Goal: Information Seeking & Learning: Learn about a topic

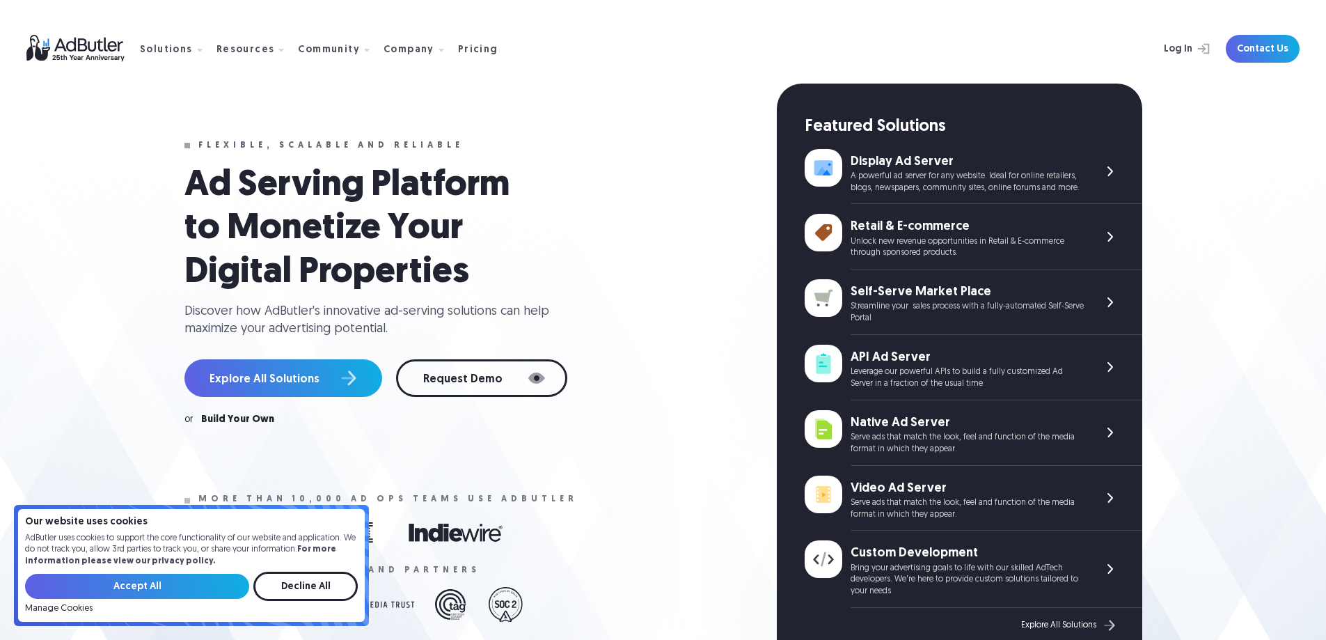
click at [163, 581] on input "Accept All" at bounding box center [137, 586] width 224 height 25
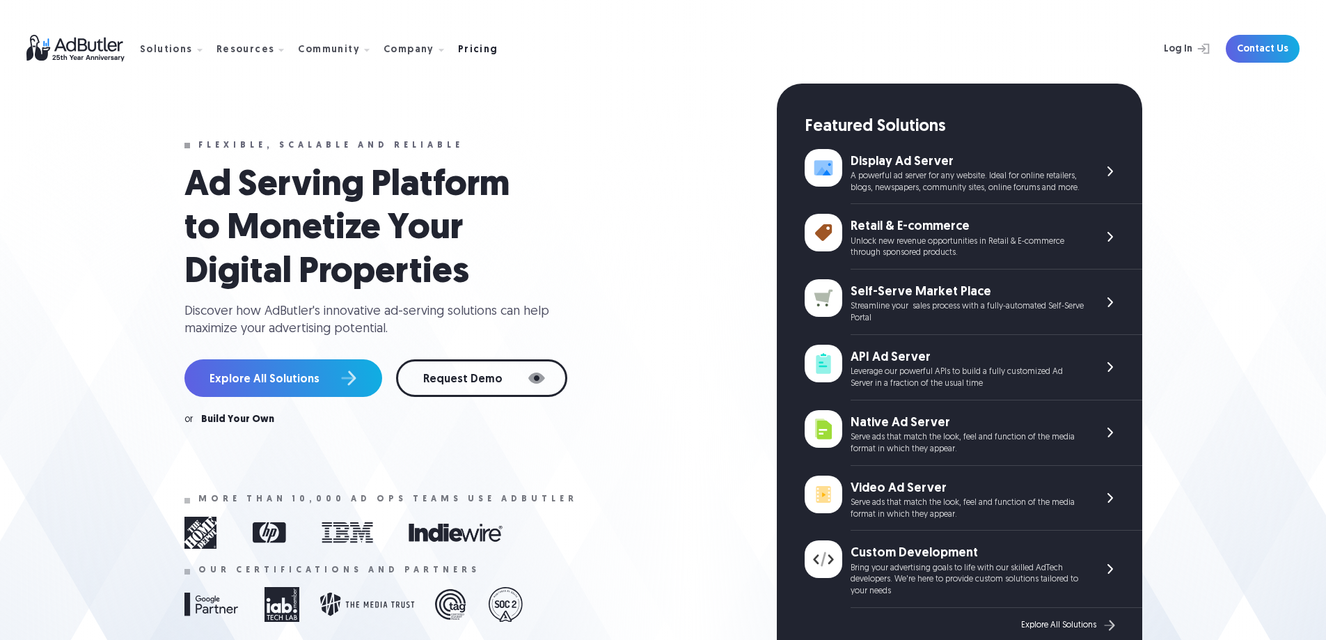
click at [461, 50] on div "Pricing" at bounding box center [478, 50] width 40 height 10
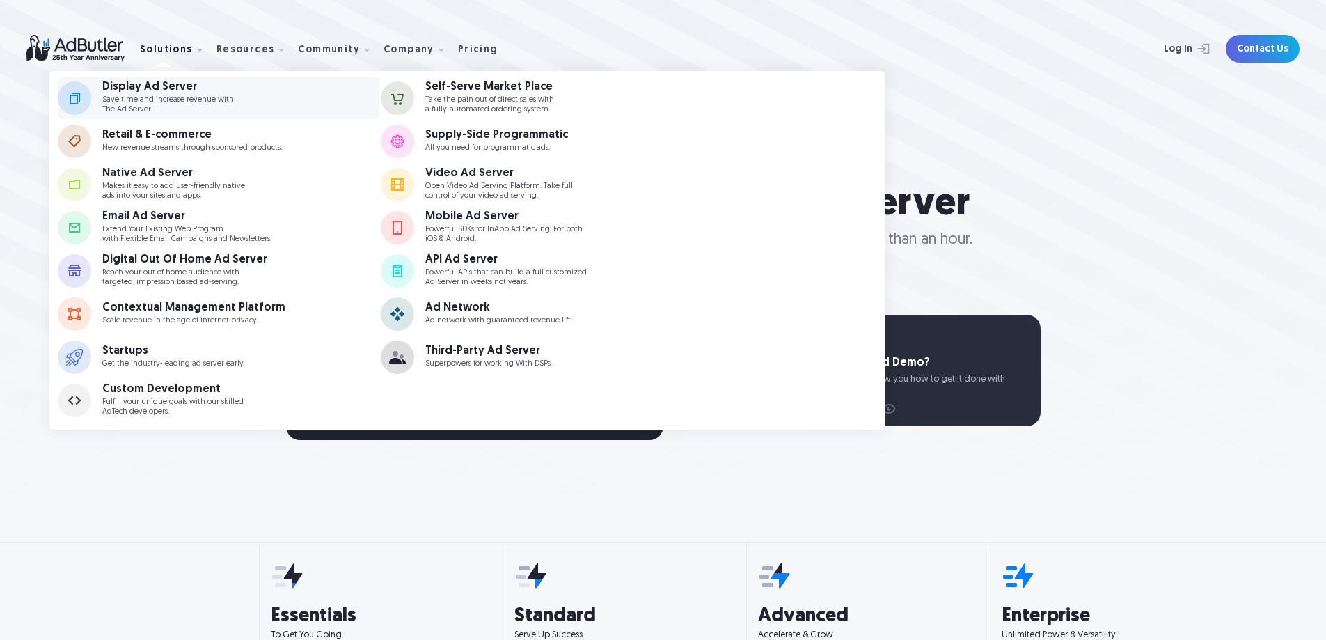
click at [157, 90] on div "Display Ad Server" at bounding box center [168, 86] width 132 height 11
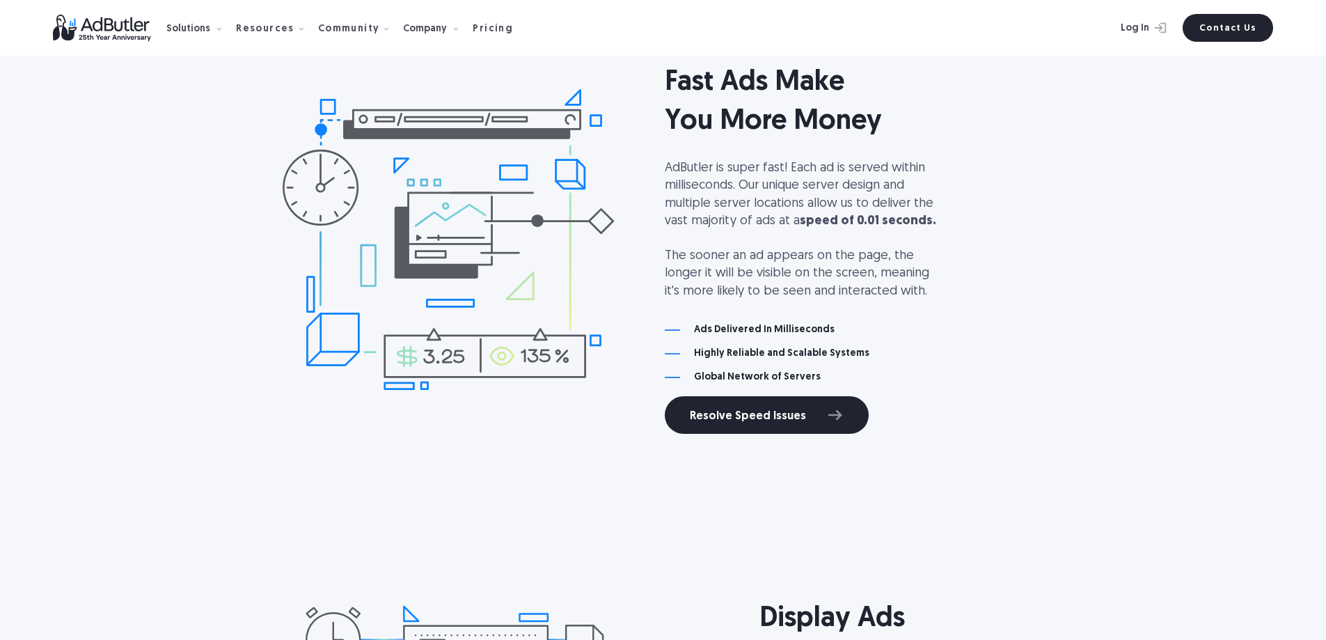
scroll to position [1253, 0]
